Goal: Information Seeking & Learning: Learn about a topic

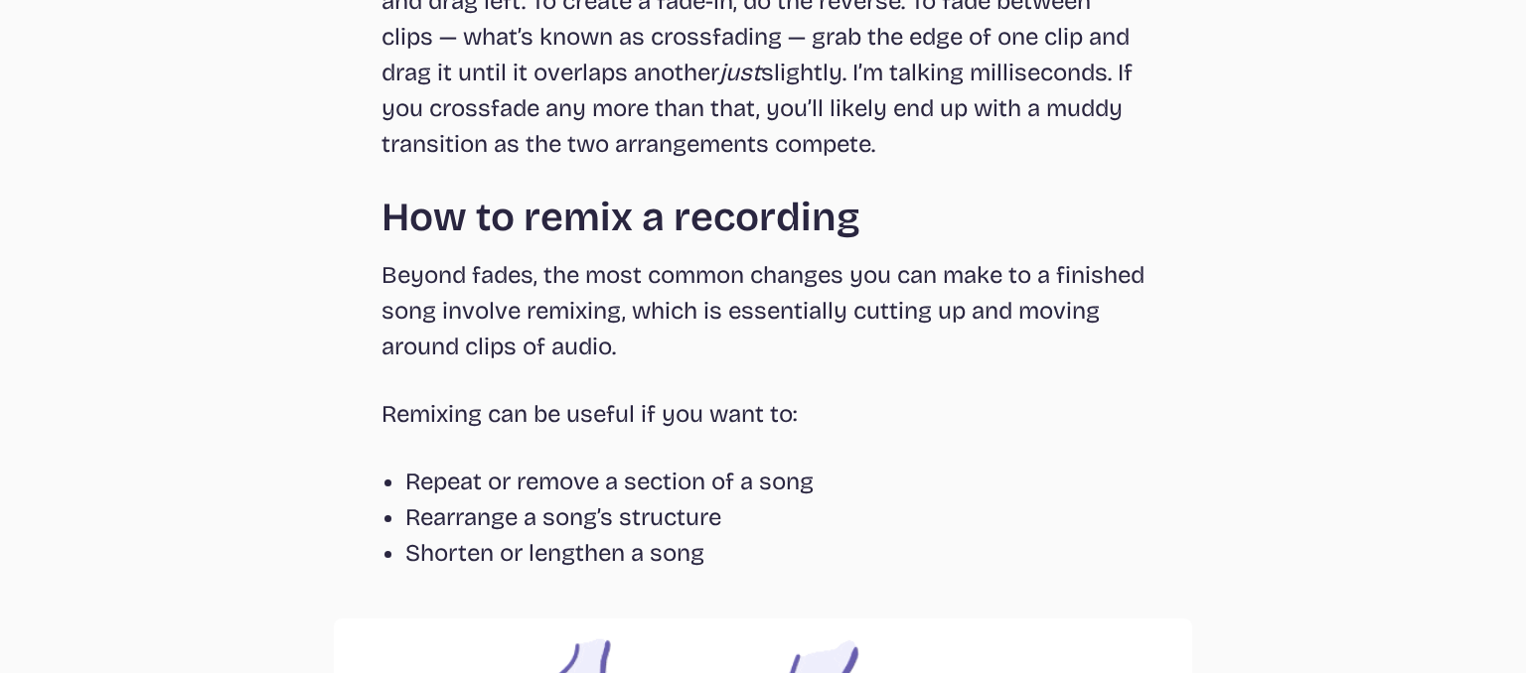
scroll to position [3487, 0]
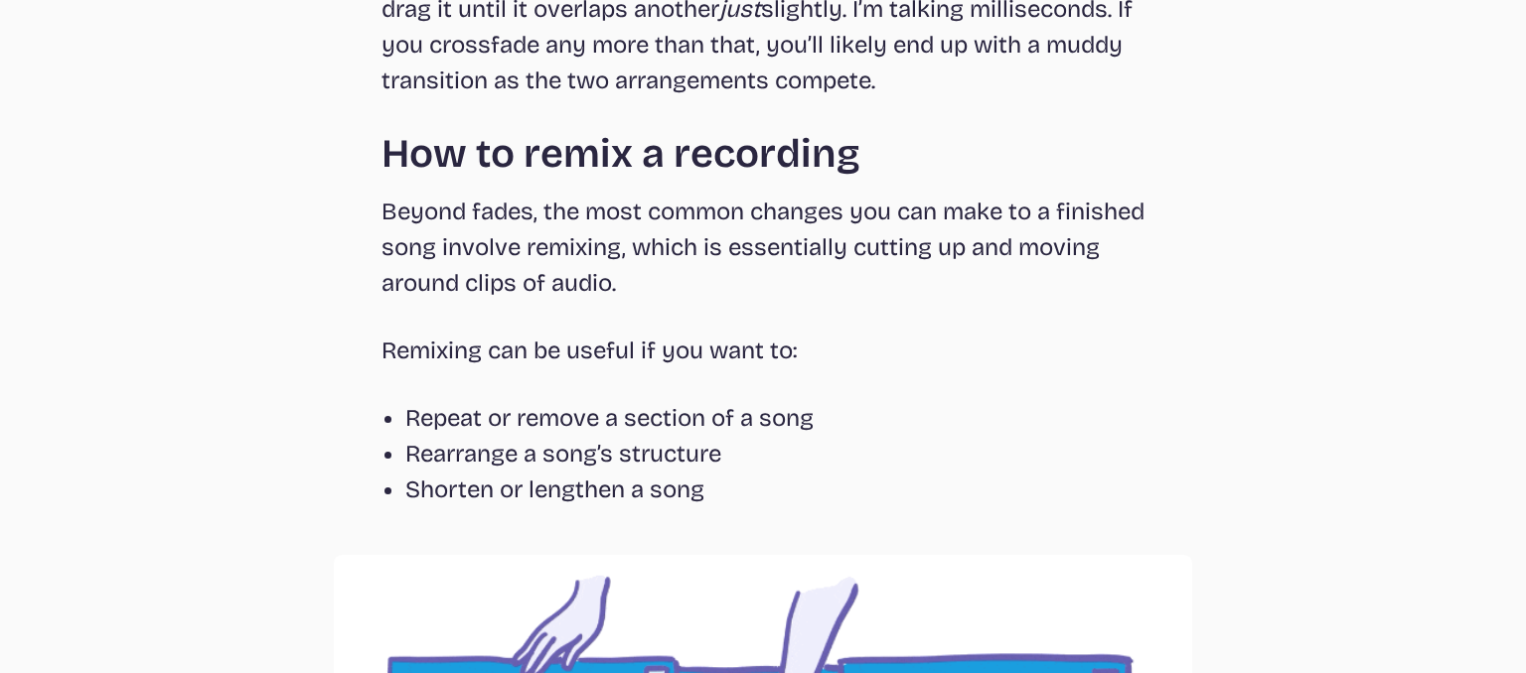
drag, startPoint x: 1525, startPoint y: 406, endPoint x: 1525, endPoint y: 640, distance: 233.4
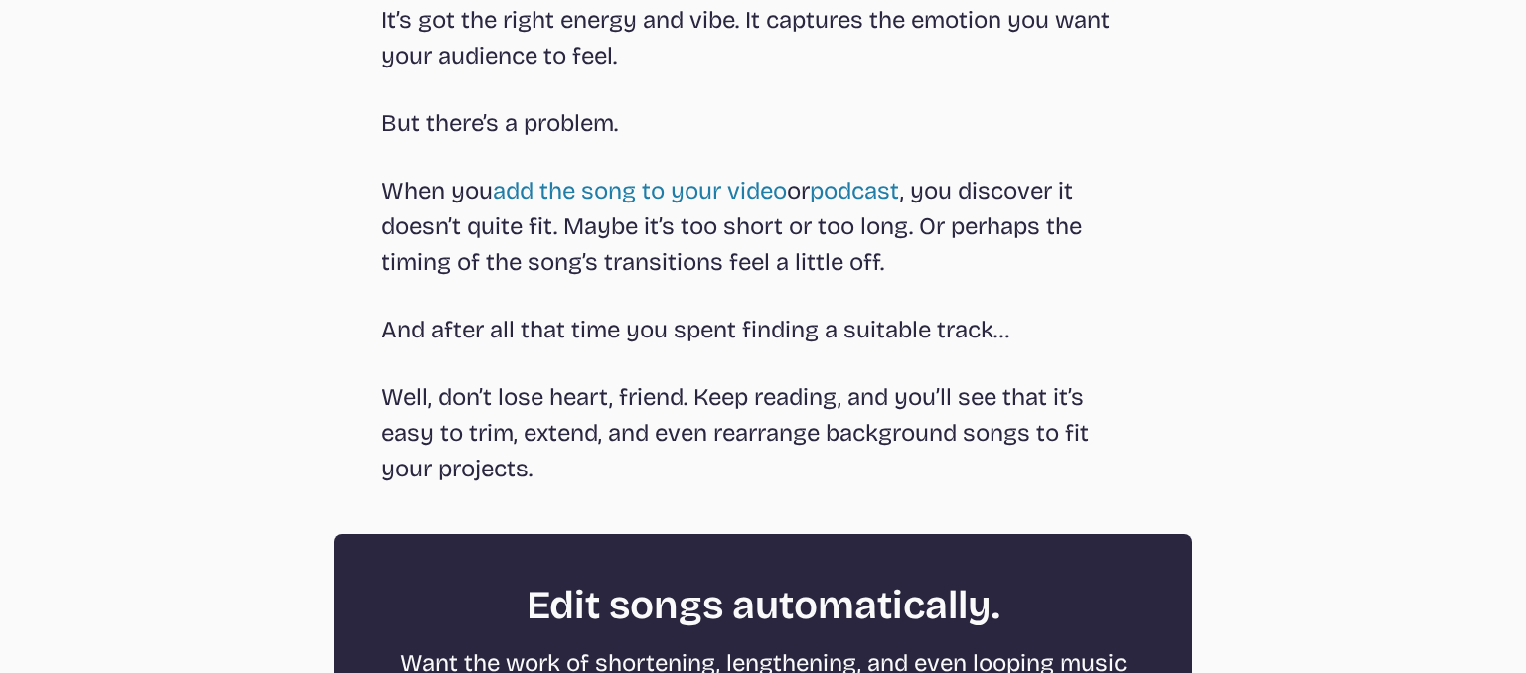
scroll to position [0, 0]
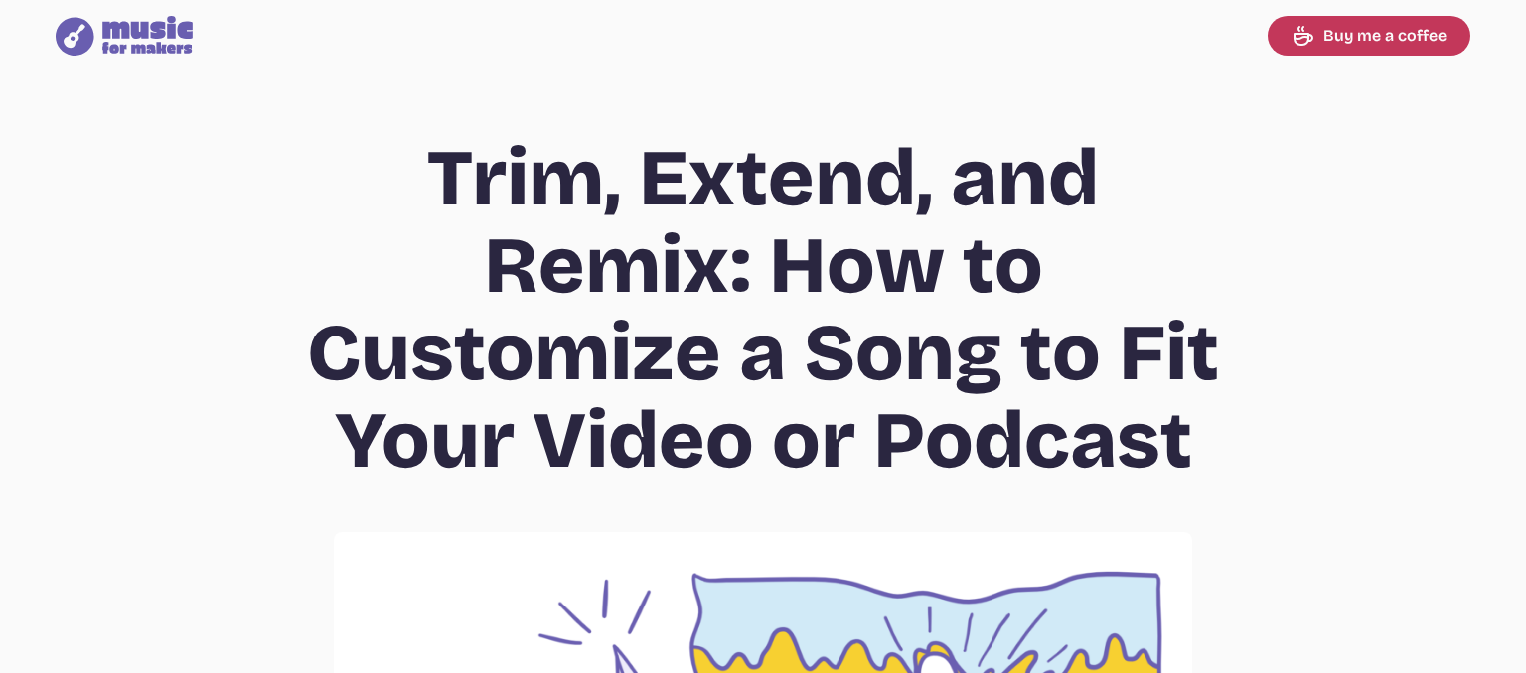
click at [172, 38] on icon at bounding box center [147, 35] width 90 height 38
click at [399, 373] on h1 "Trim, Extend, and Remix: How to Customize a Song to Fit Your Video or Podcast" at bounding box center [763, 310] width 954 height 350
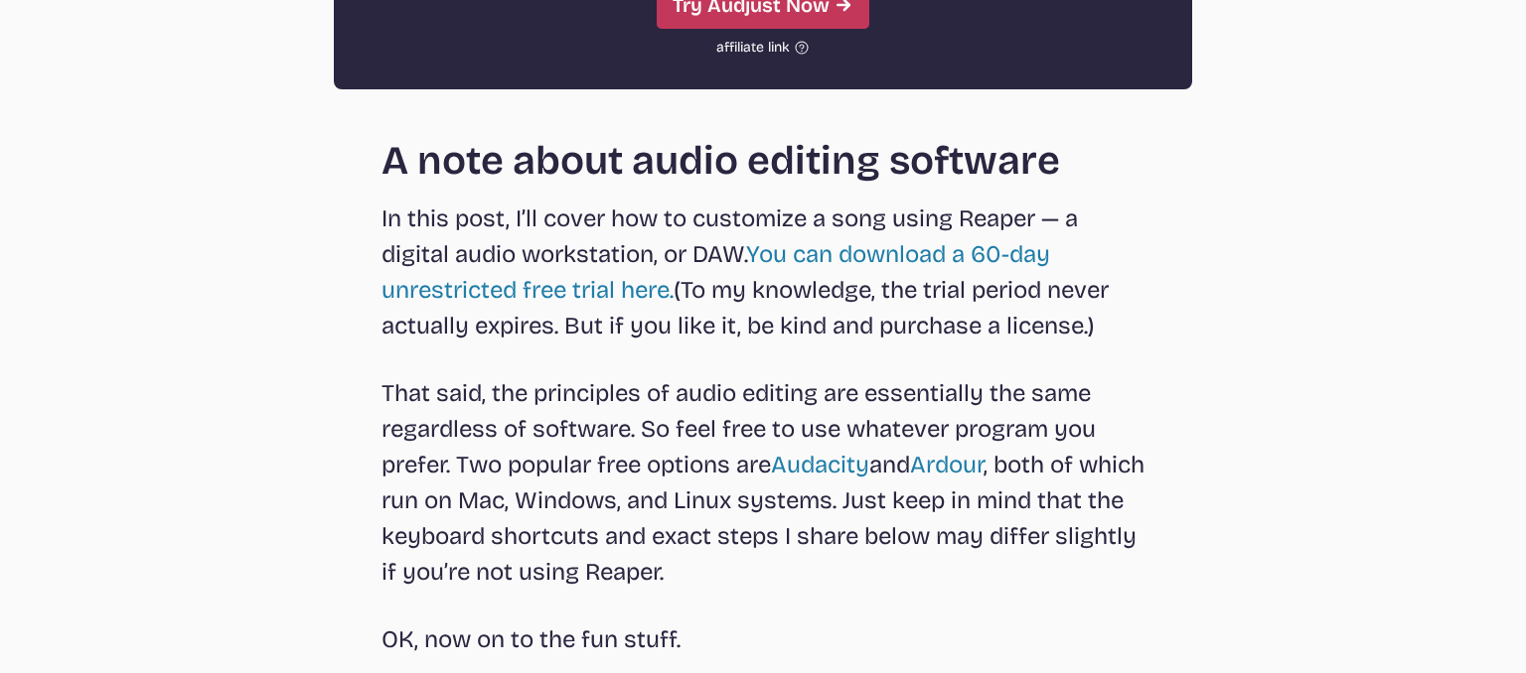
scroll to position [1914, 0]
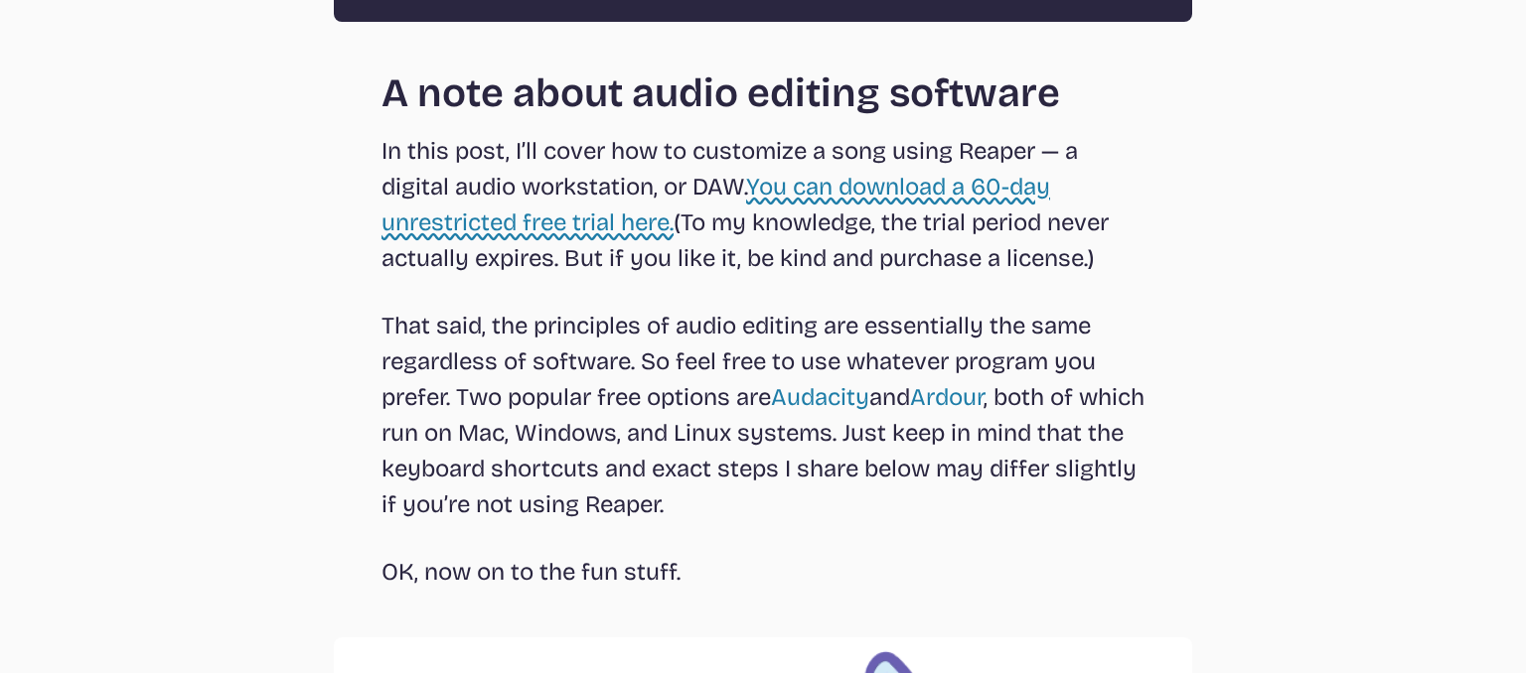
click at [995, 179] on link "You can download a 60-day unrestricted free trial here." at bounding box center [715, 205] width 668 height 64
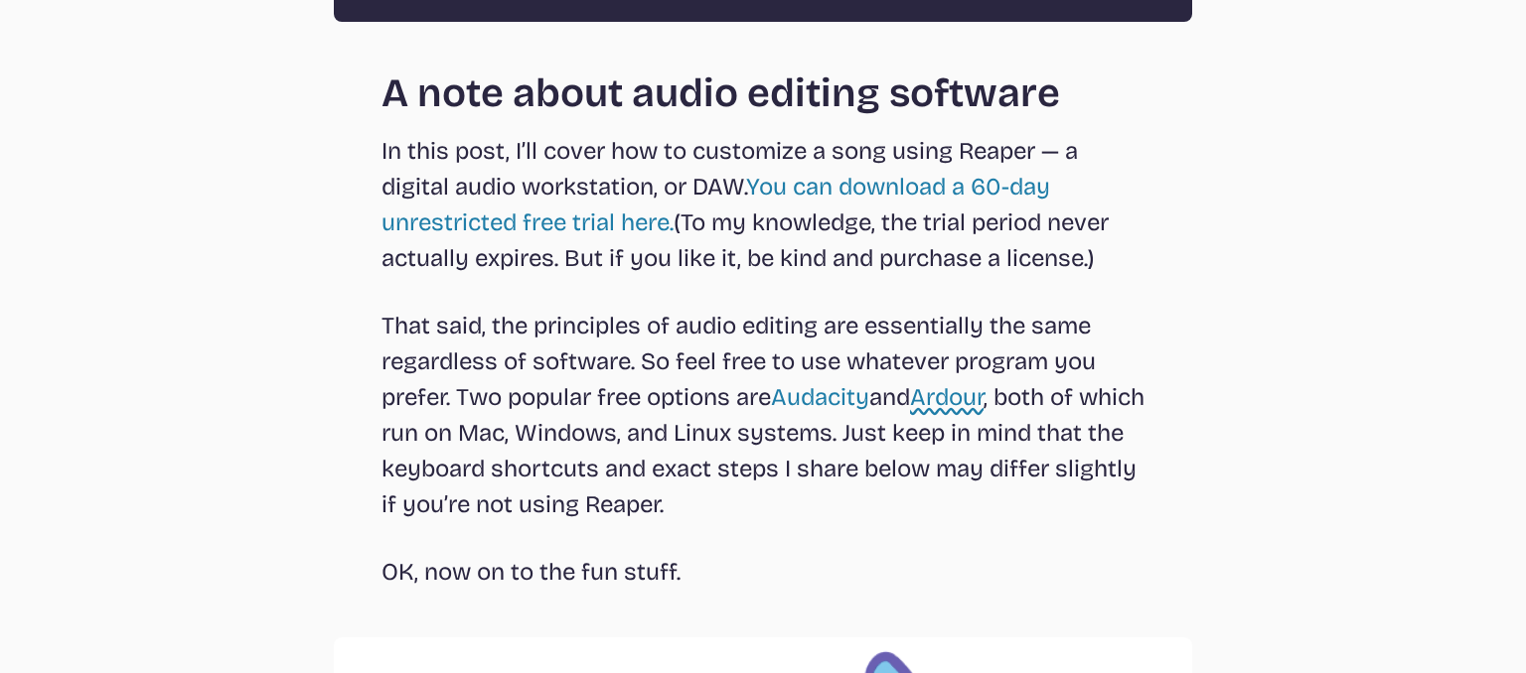
click at [967, 395] on link "Ardour" at bounding box center [947, 397] width 74 height 28
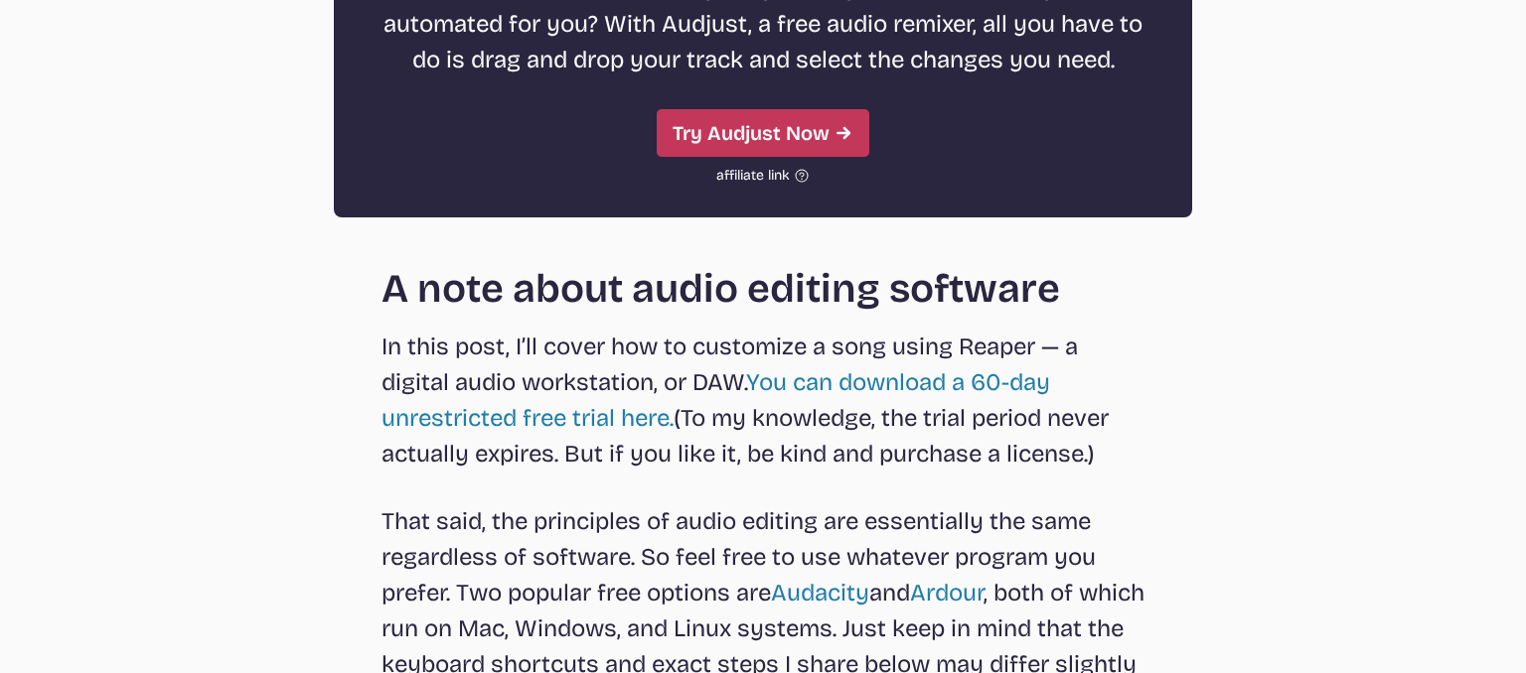
scroll to position [1699, 0]
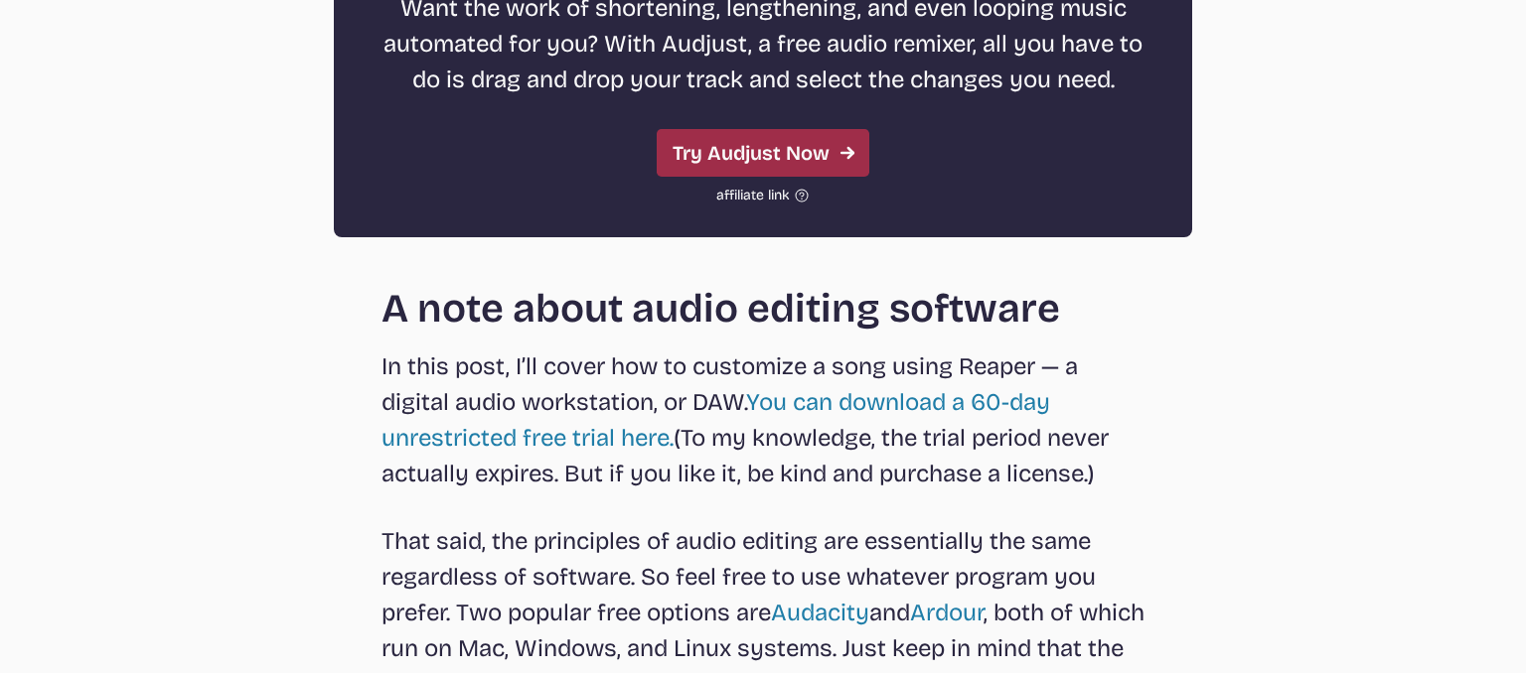
click at [811, 149] on link "Try Audjust Now" at bounding box center [763, 153] width 213 height 48
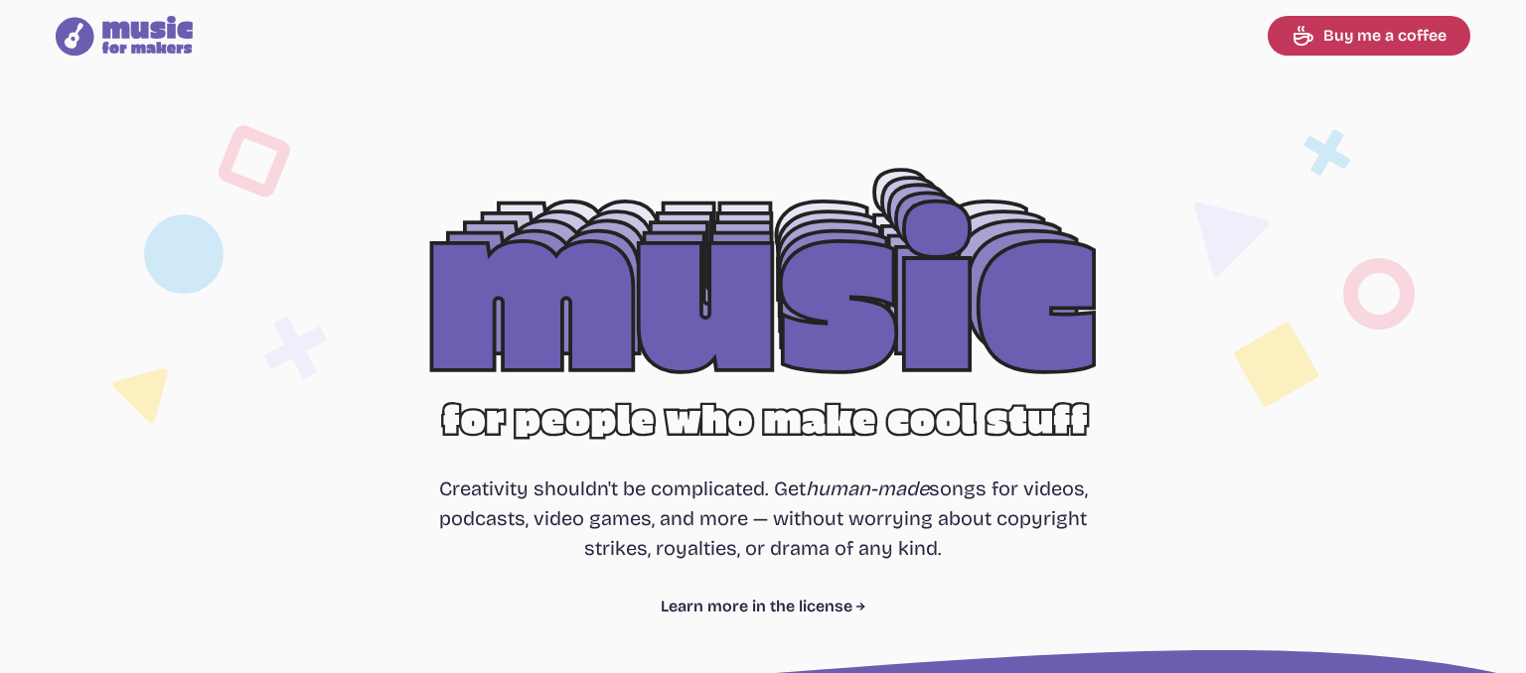
select select "most popular"
